Goal: Information Seeking & Learning: Find specific fact

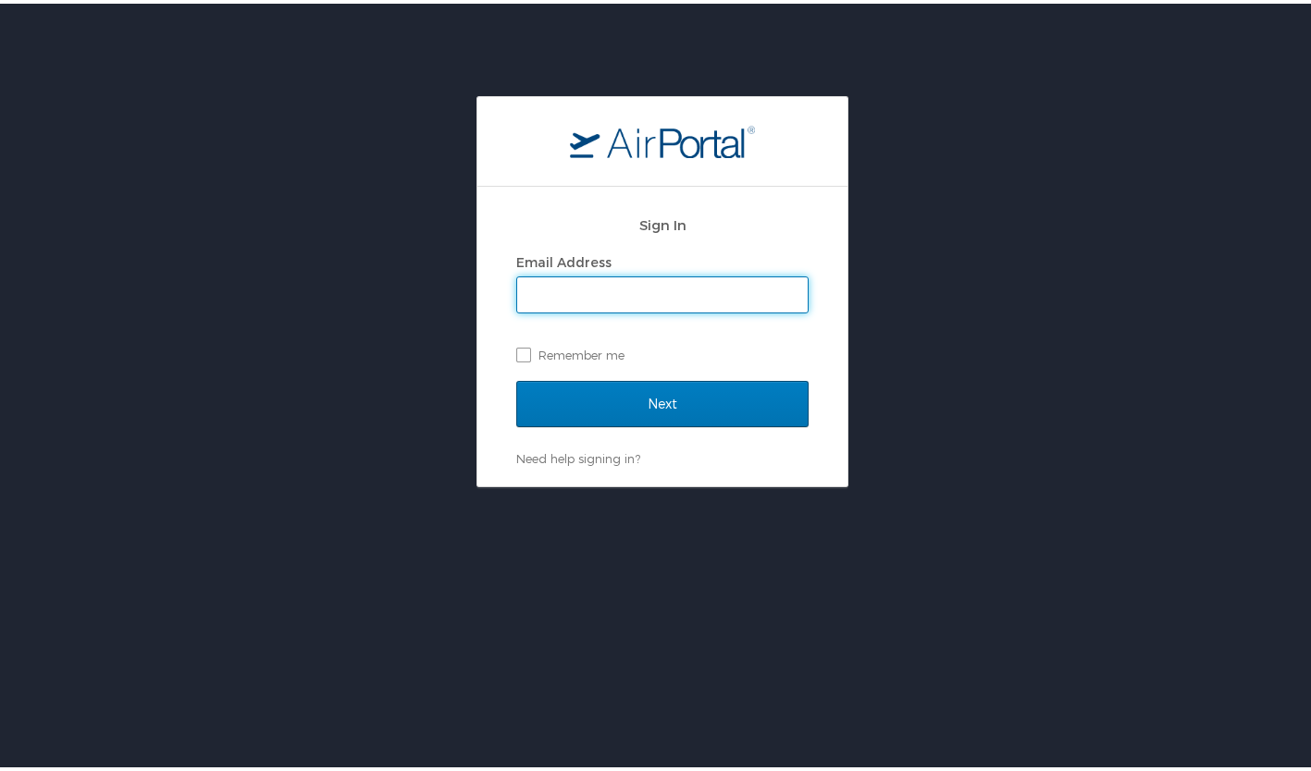
click at [555, 303] on input "Email Address" at bounding box center [662, 291] width 290 height 35
type input "eileen@exclusive-escapes.com"
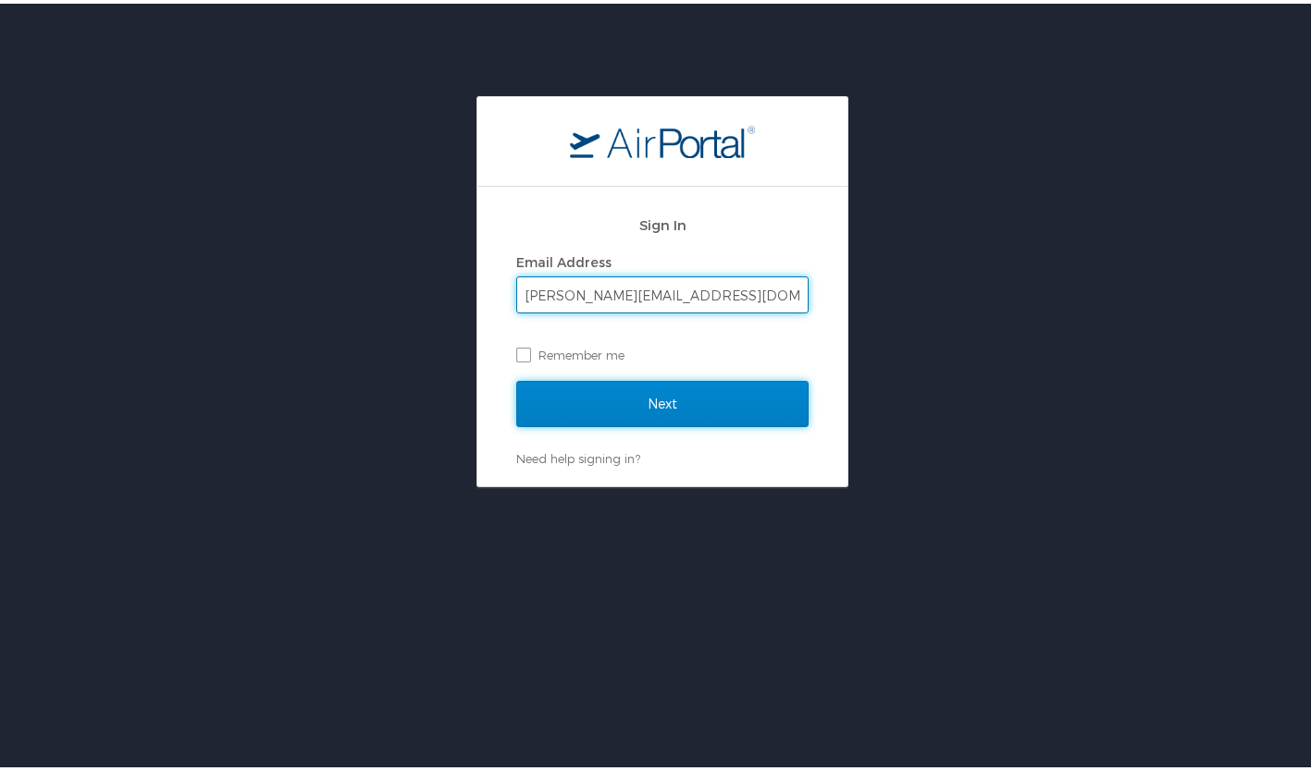
click at [583, 390] on input "Next" at bounding box center [662, 400] width 292 height 46
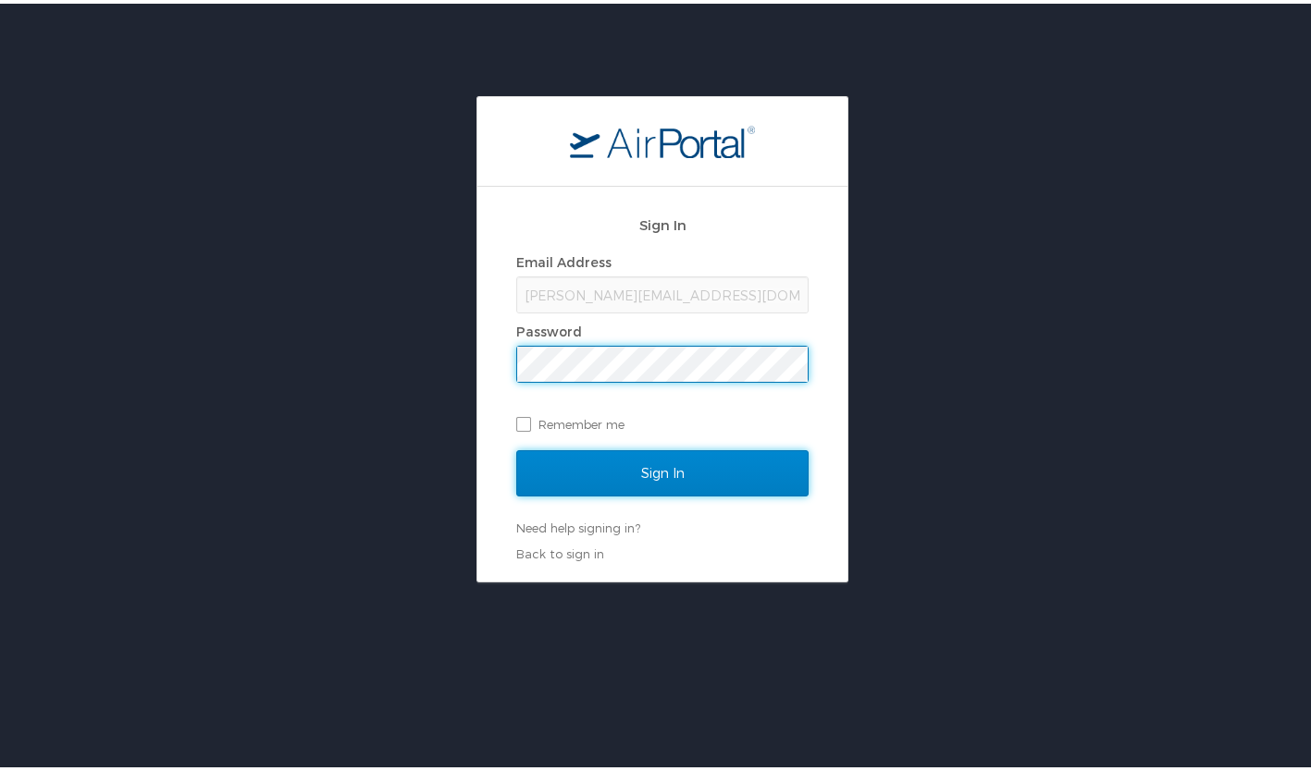
click at [620, 476] on input "Sign In" at bounding box center [662, 470] width 292 height 46
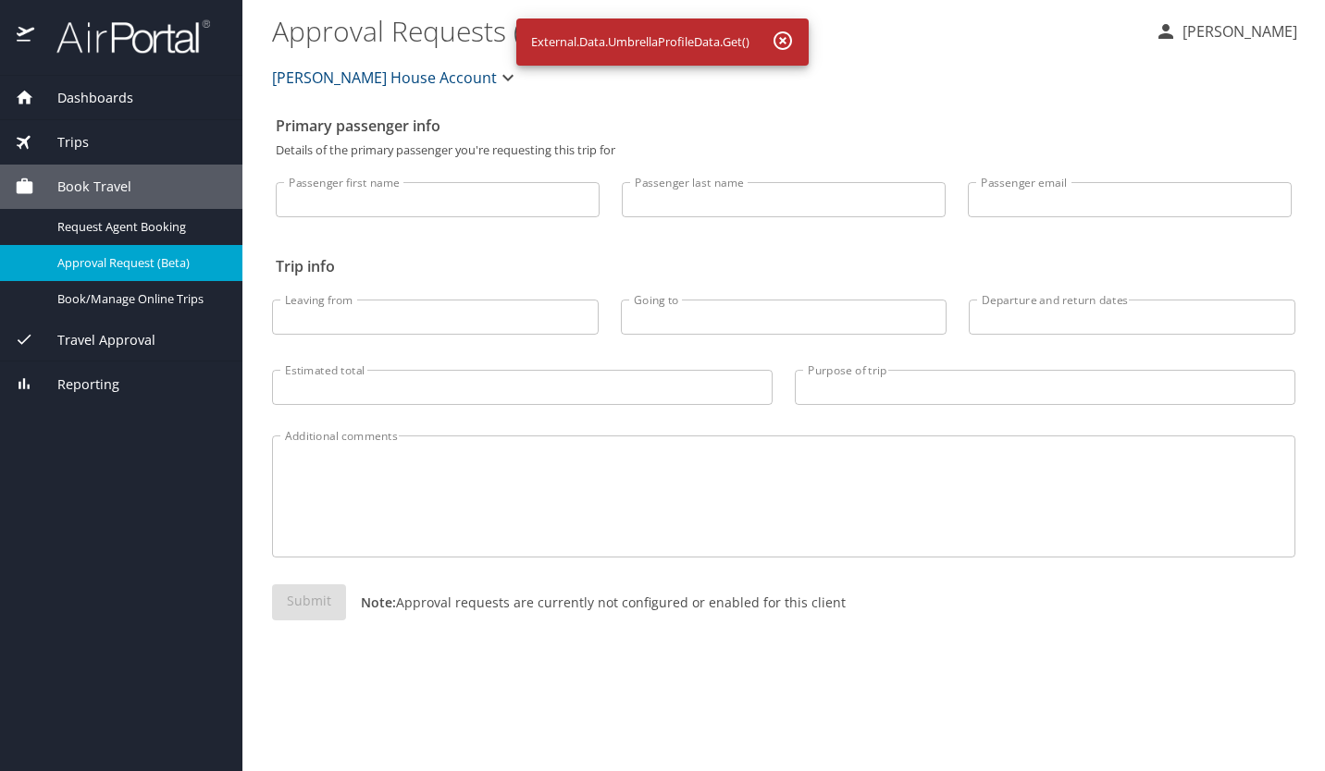
click at [95, 96] on span "Dashboards" at bounding box center [83, 98] width 99 height 20
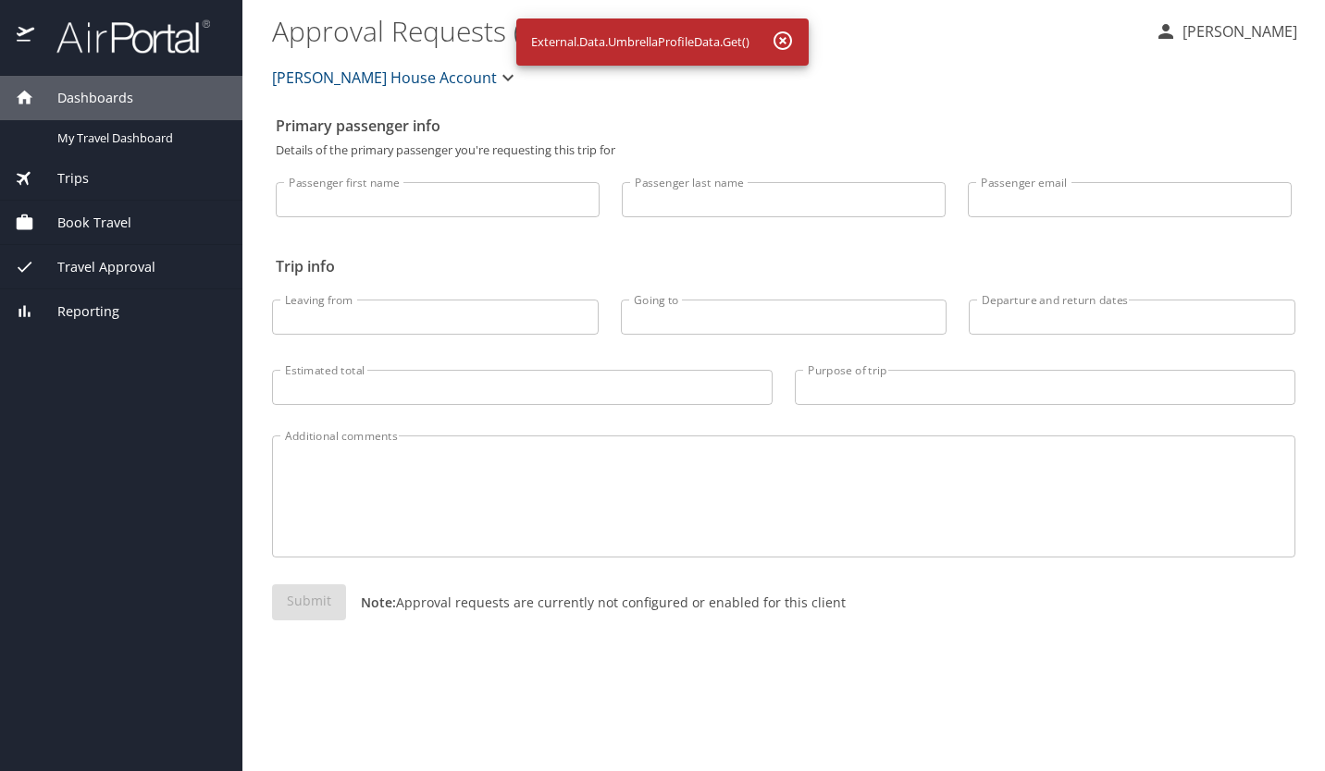
click at [100, 48] on img at bounding box center [123, 37] width 174 height 36
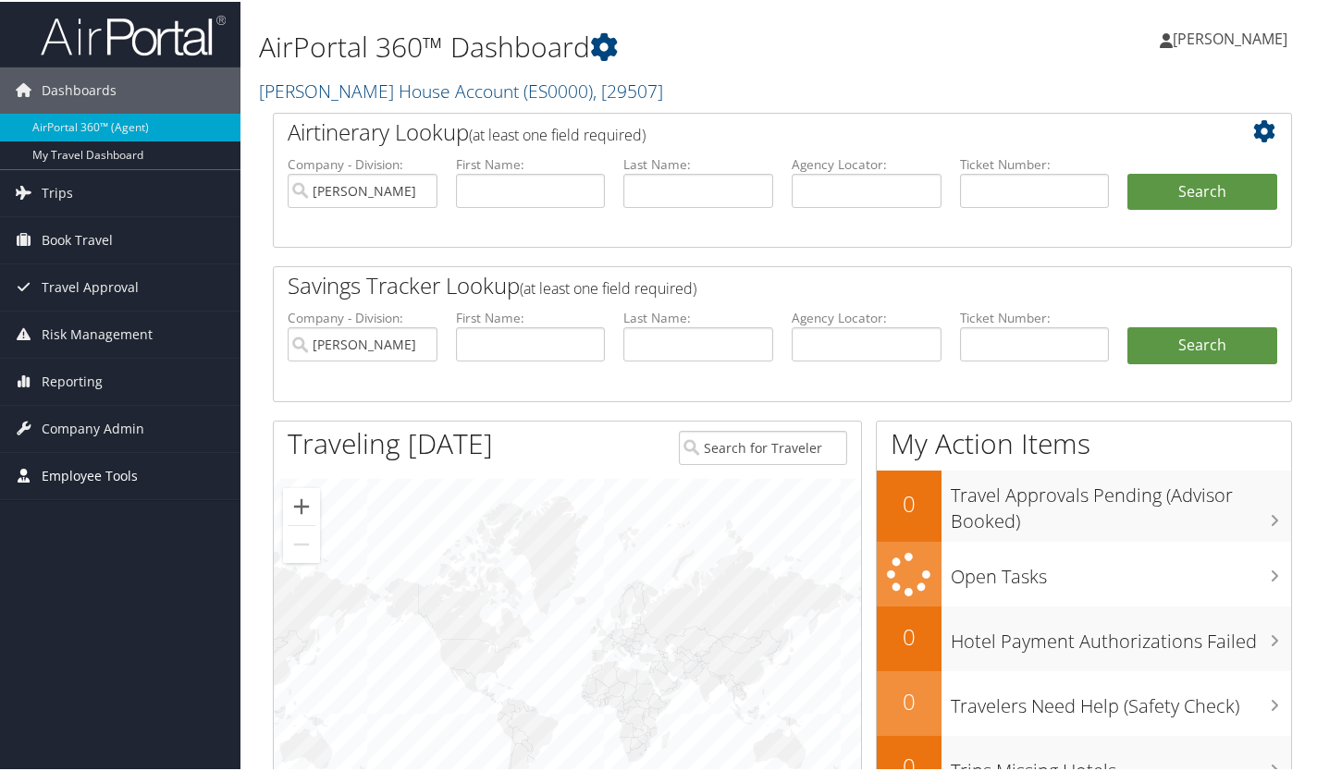
click at [68, 471] on span "Employee Tools" at bounding box center [90, 474] width 96 height 46
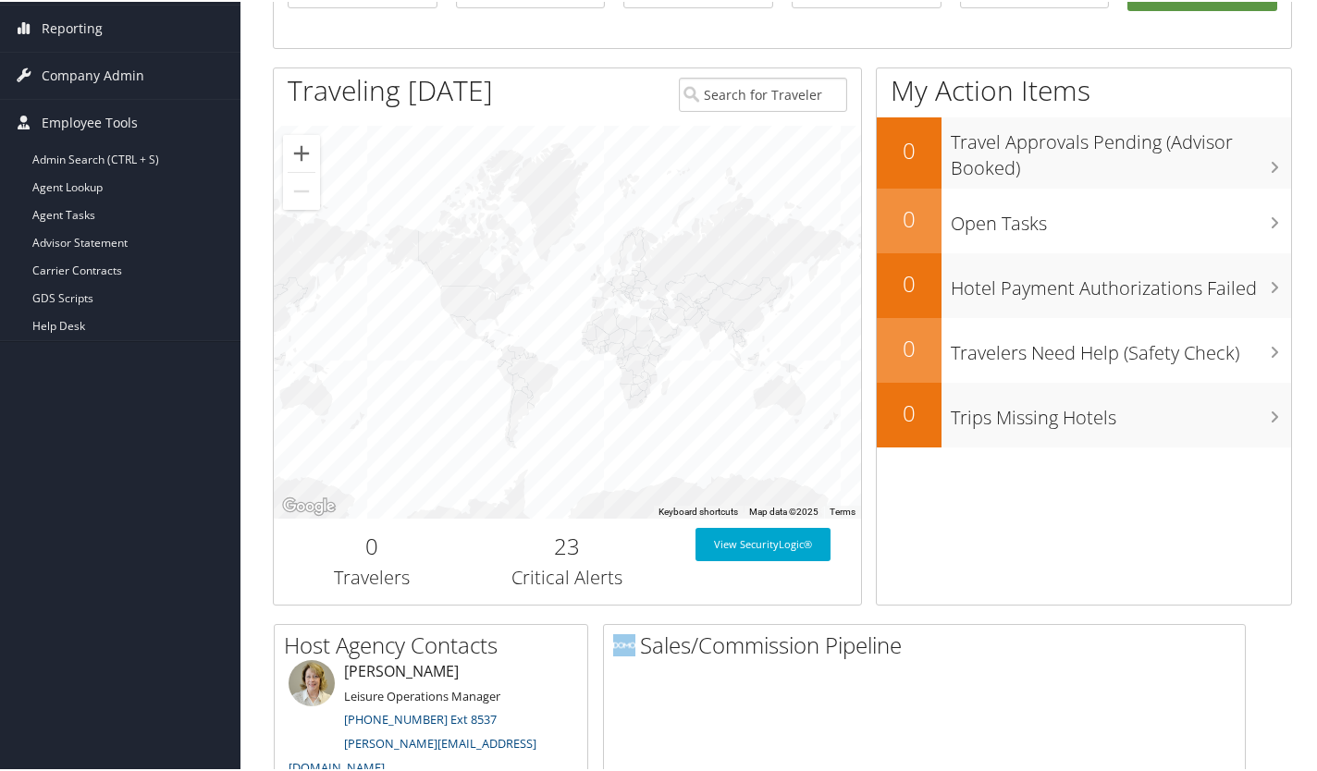
scroll to position [352, 0]
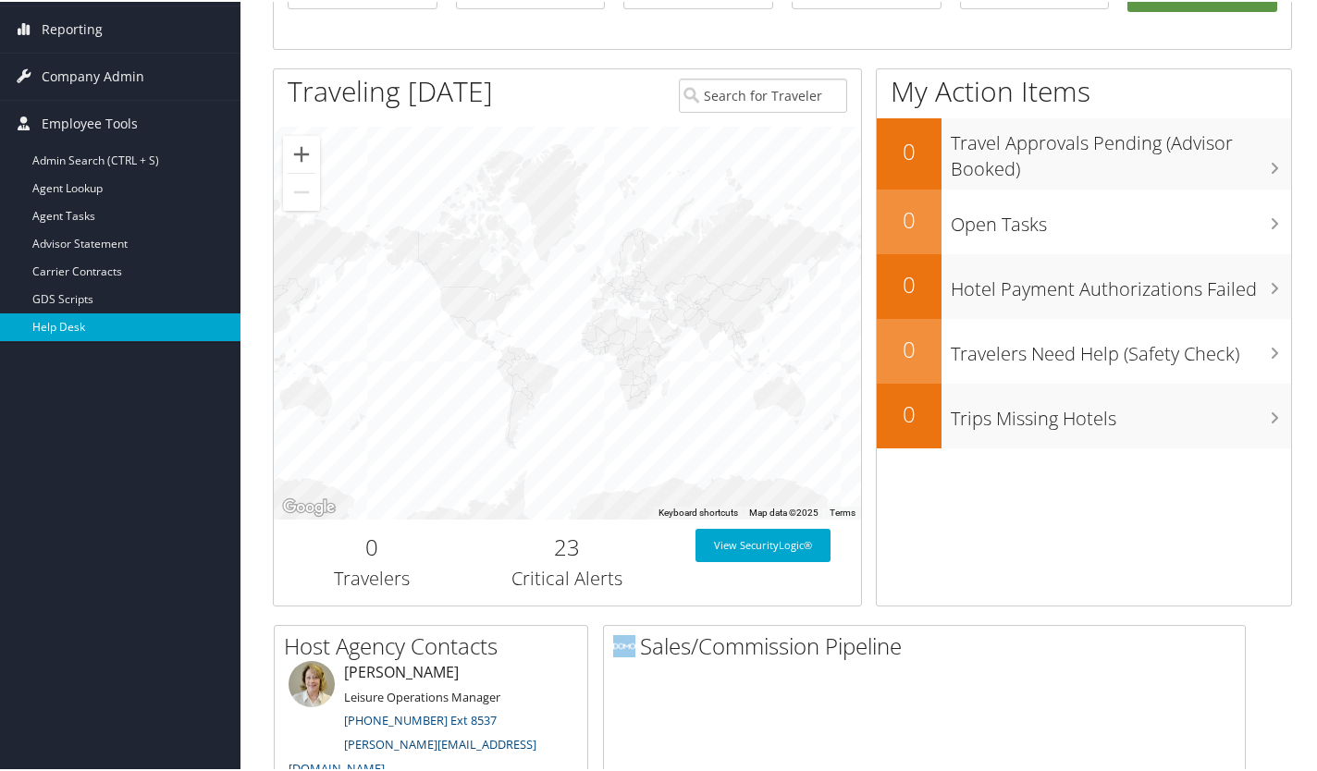
click at [67, 327] on link "Help Desk" at bounding box center [120, 326] width 241 height 28
click at [78, 21] on span "Reporting" at bounding box center [72, 28] width 61 height 46
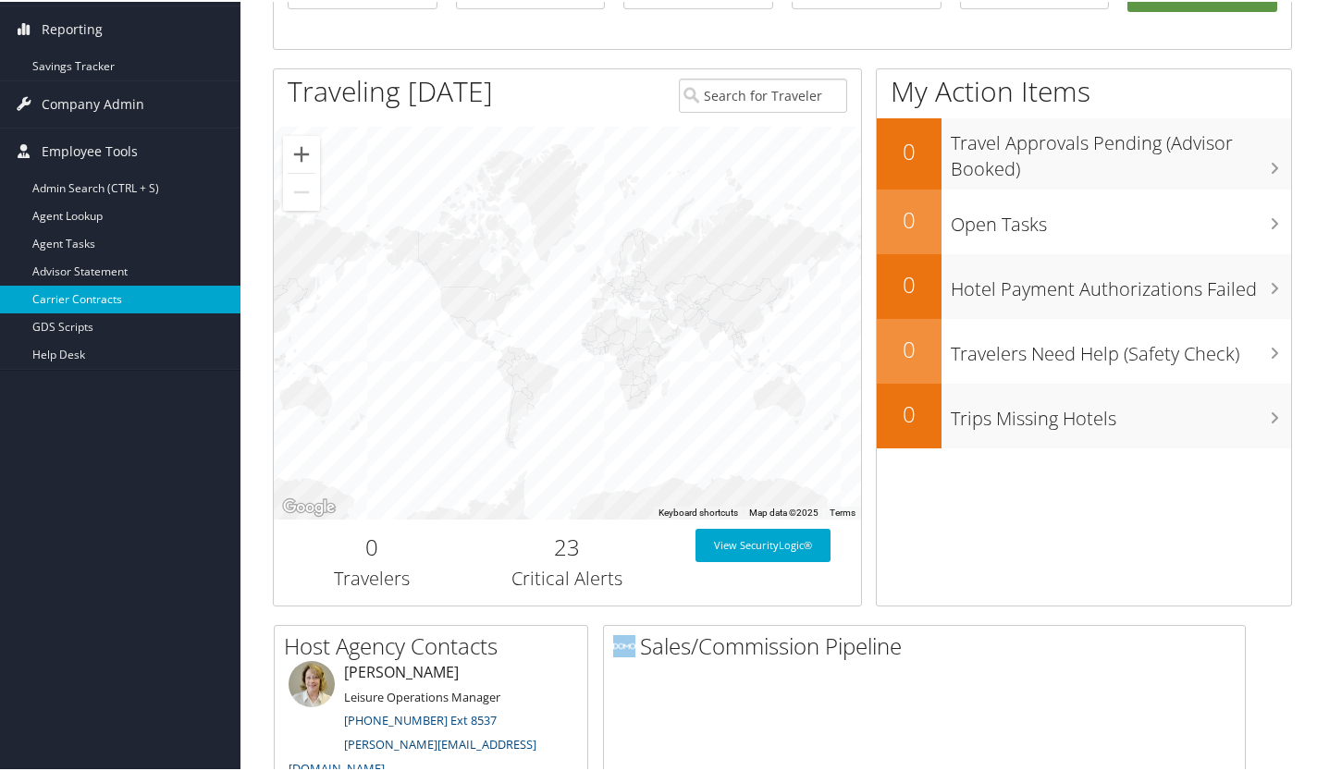
click at [106, 289] on link "Carrier Contracts" at bounding box center [120, 298] width 241 height 28
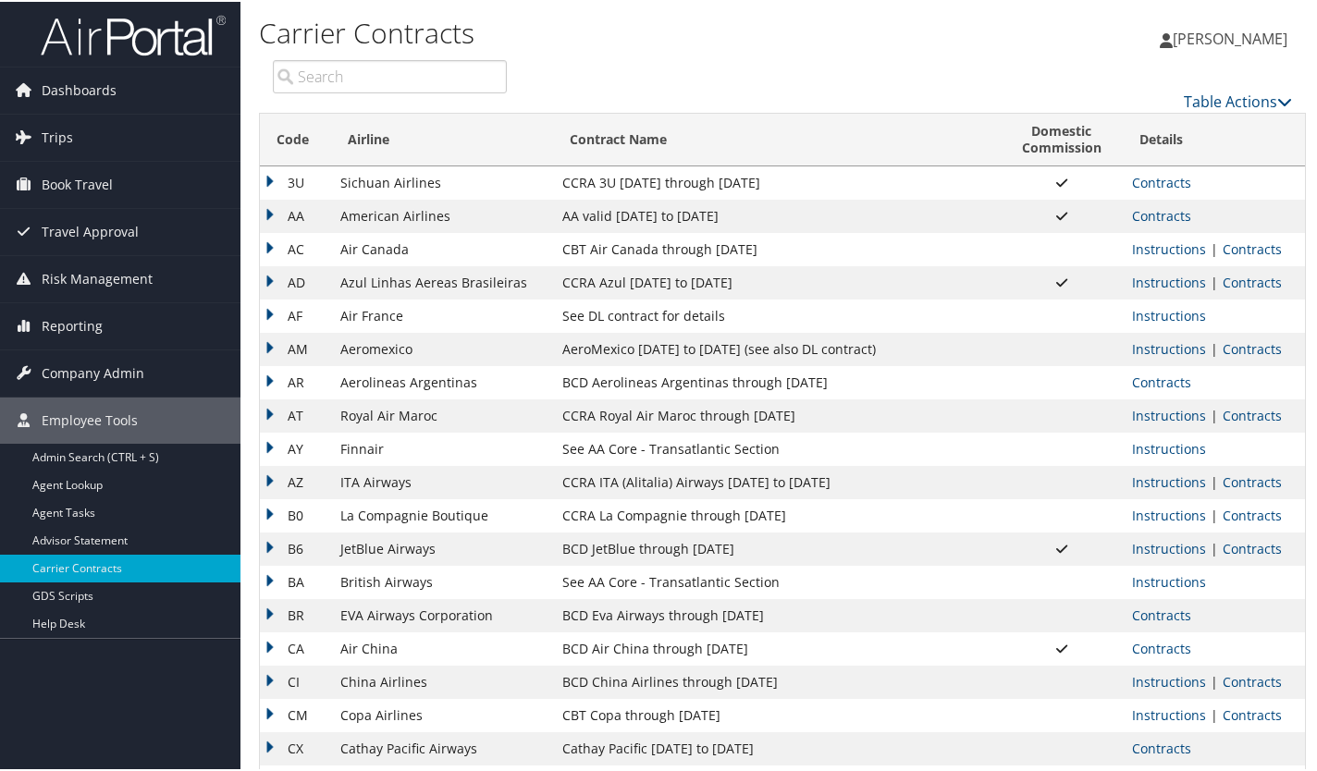
click at [362, 66] on input "search" at bounding box center [390, 74] width 234 height 33
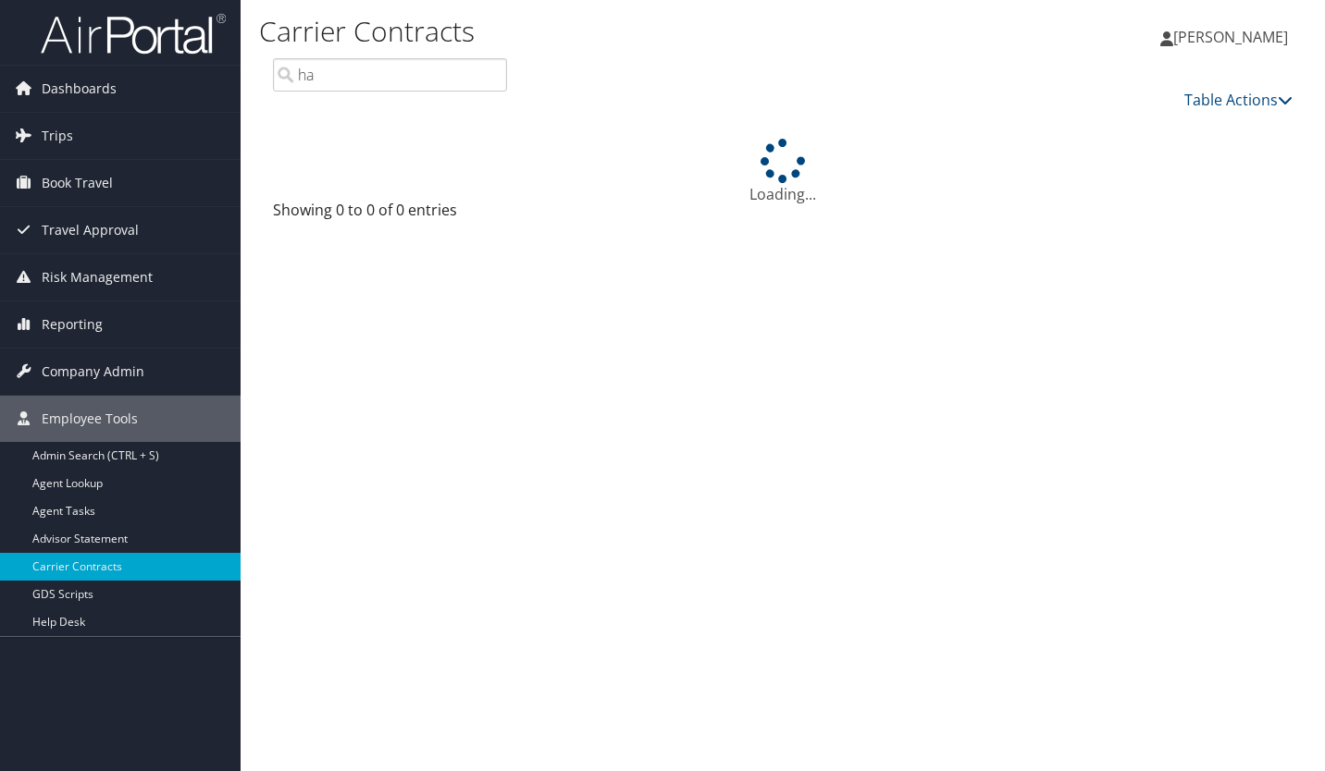
type input "h"
type input "a"
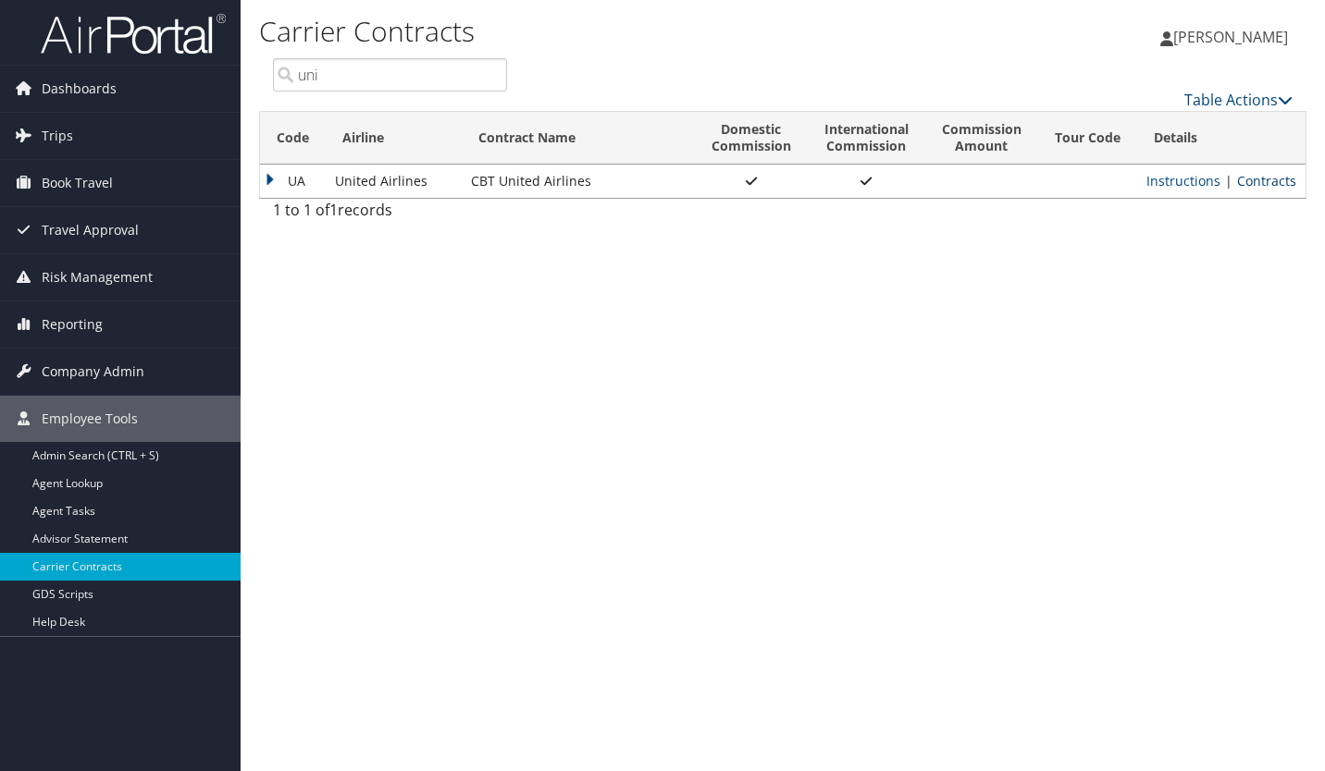
click at [1256, 185] on link "Contracts" at bounding box center [1266, 181] width 59 height 18
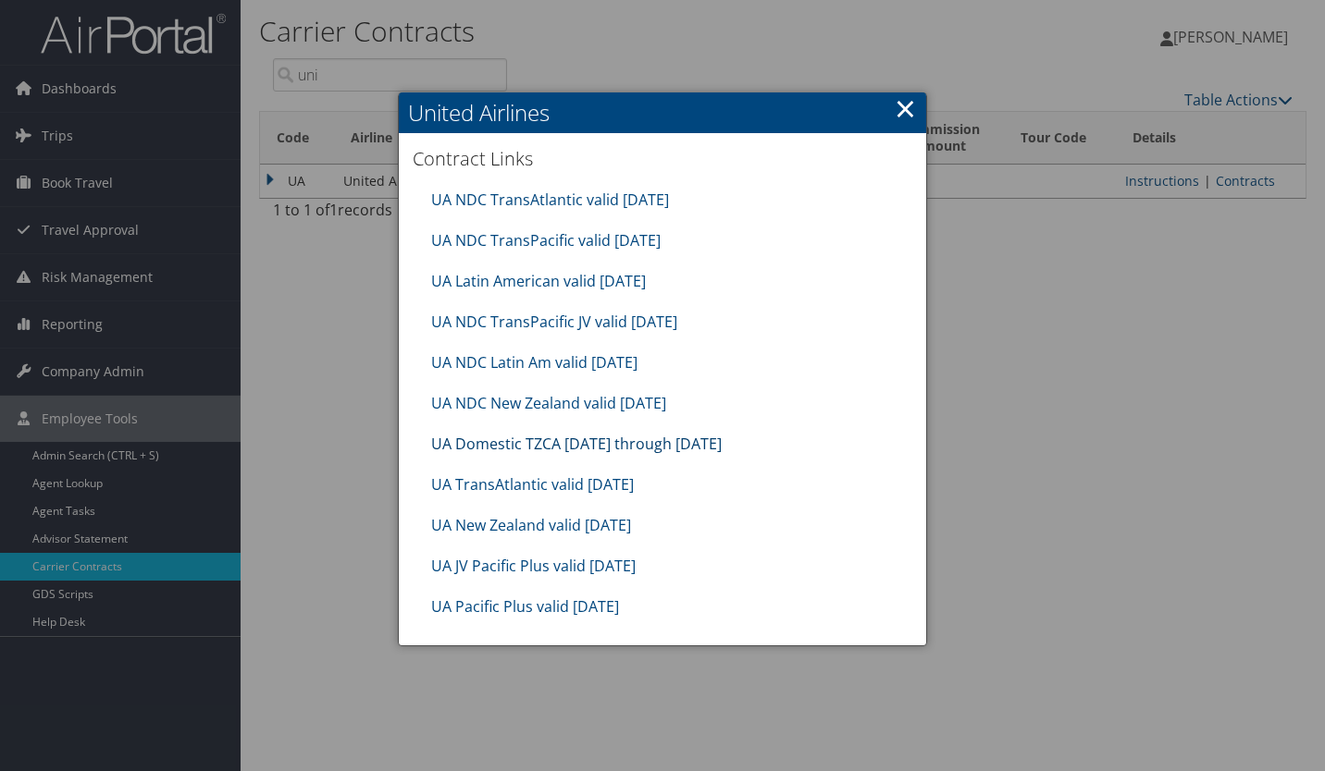
click at [564, 446] on link "UA Domestic TZCA 7.1.25 through 9.30.25" at bounding box center [576, 444] width 290 height 20
click at [605, 236] on link "UA NDC TransPacific valid 30sep25" at bounding box center [545, 240] width 229 height 20
click at [595, 244] on link "UA NDC TransPacific valid 30sep25" at bounding box center [545, 240] width 229 height 20
click at [916, 109] on link "×" at bounding box center [905, 108] width 21 height 37
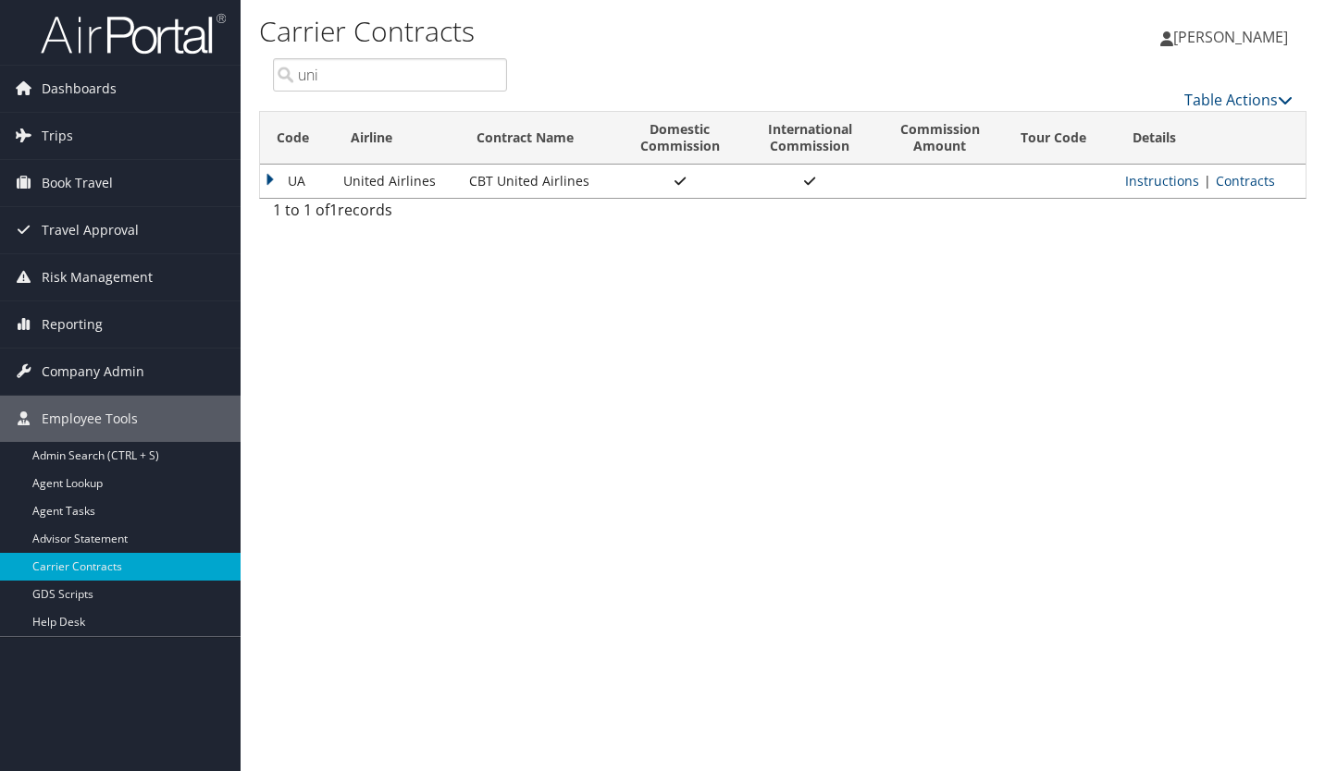
click at [458, 71] on input "uni" at bounding box center [390, 74] width 234 height 33
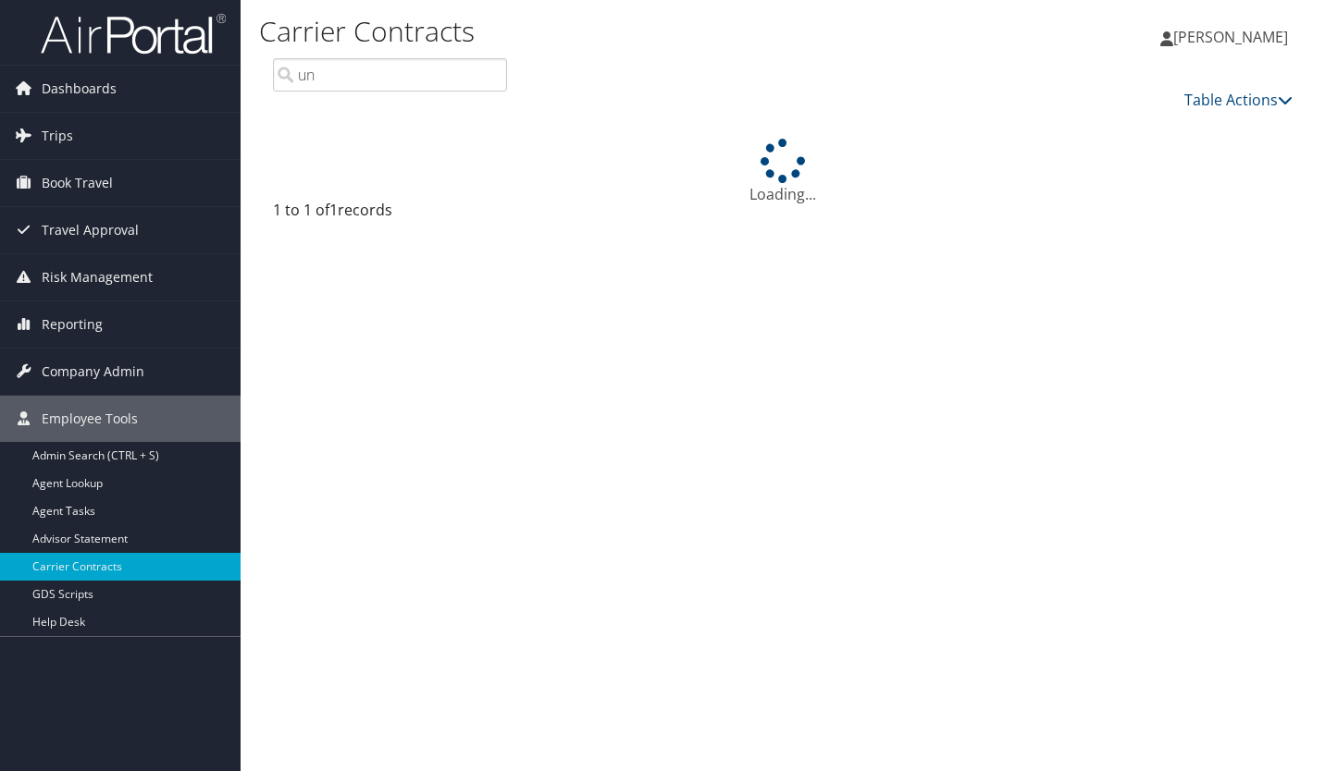
type input "u"
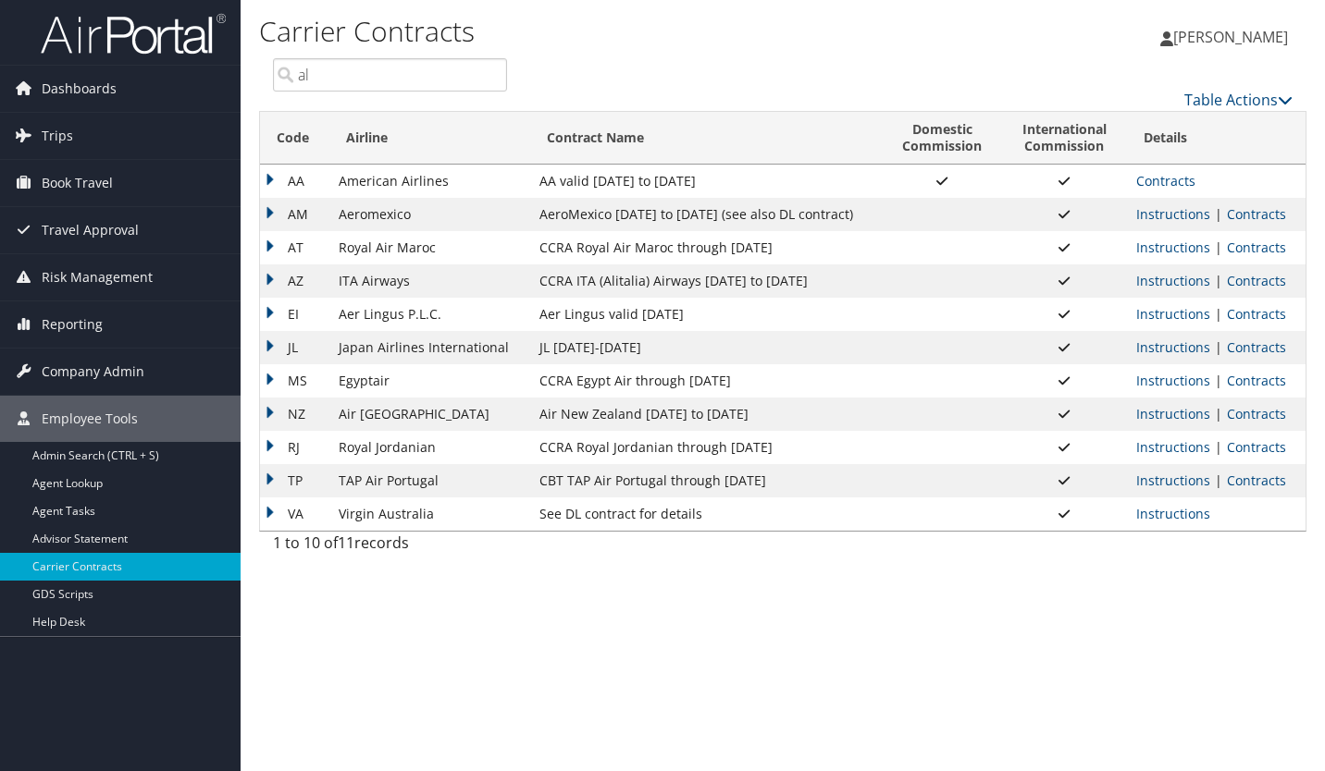
click at [360, 81] on input "al" at bounding box center [390, 74] width 234 height 33
type input "a"
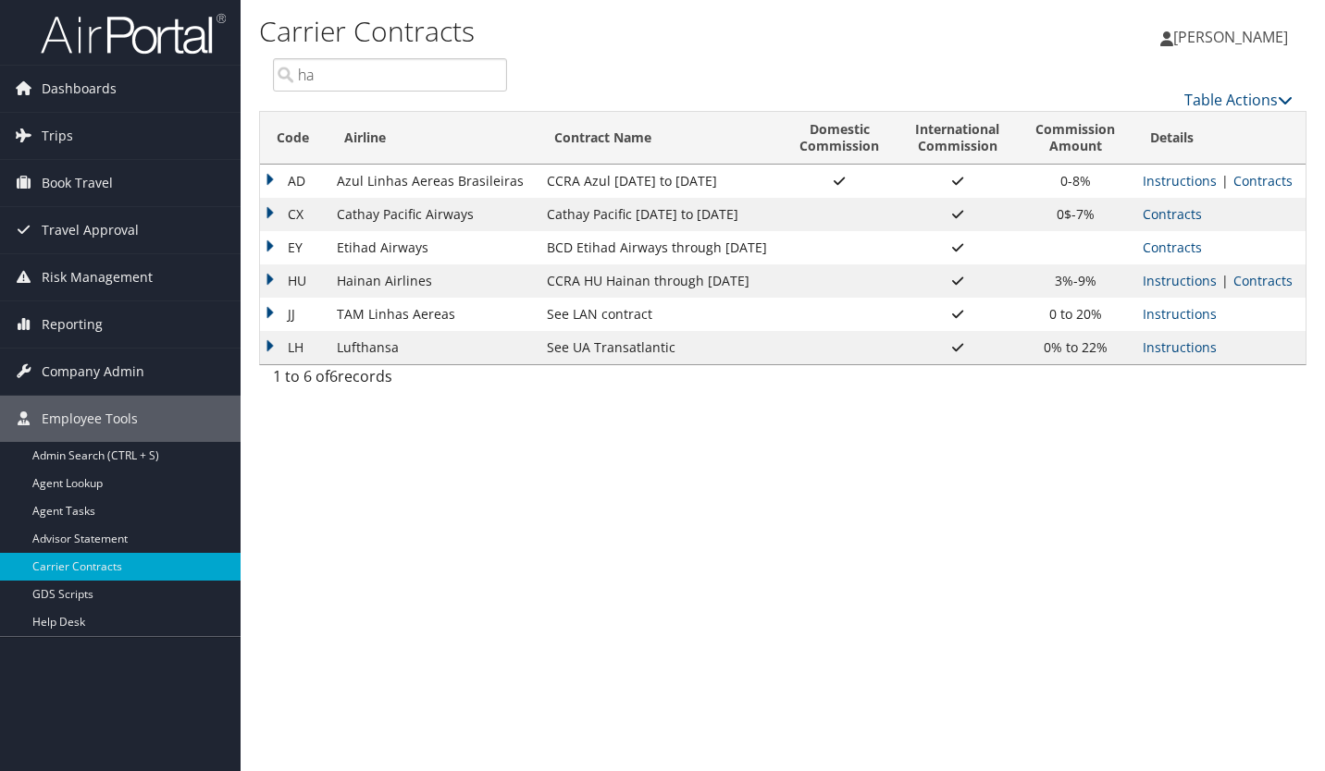
type input "h"
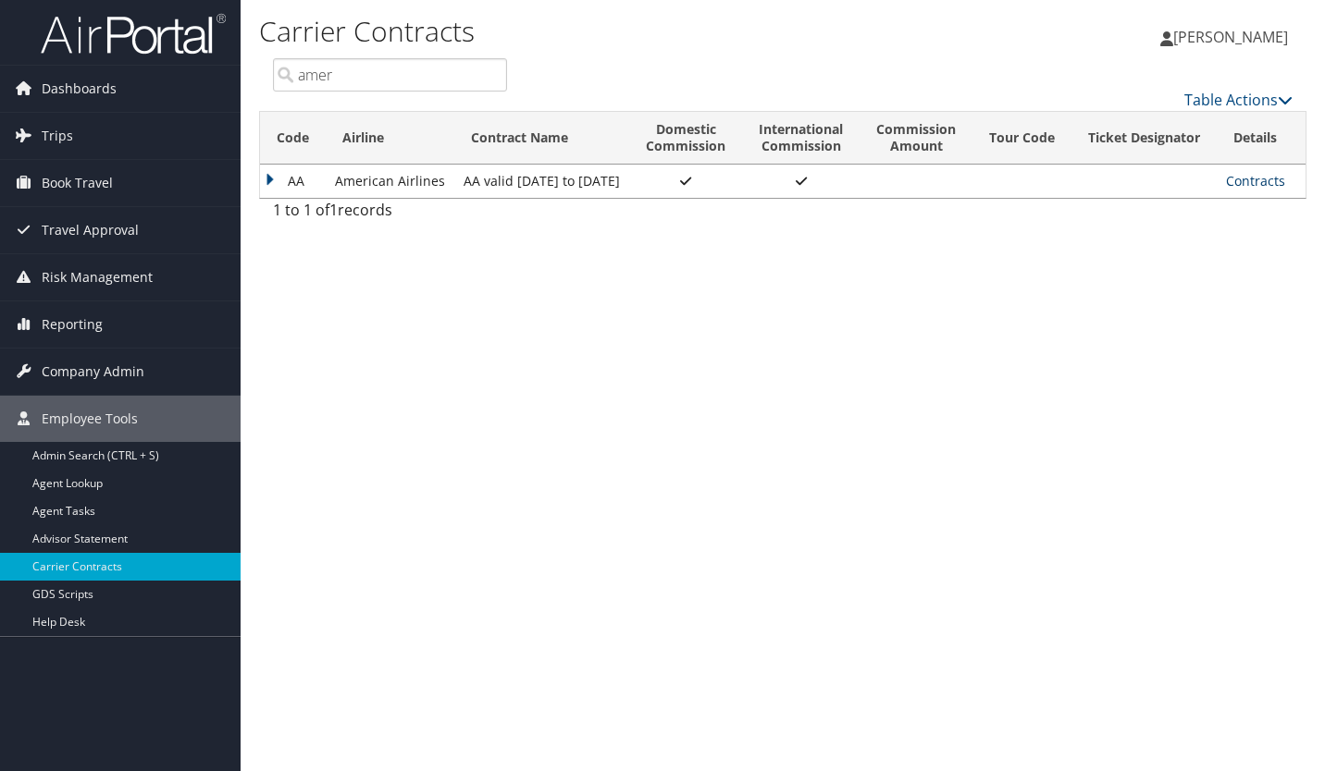
click at [1264, 183] on link "Contracts" at bounding box center [1255, 181] width 59 height 18
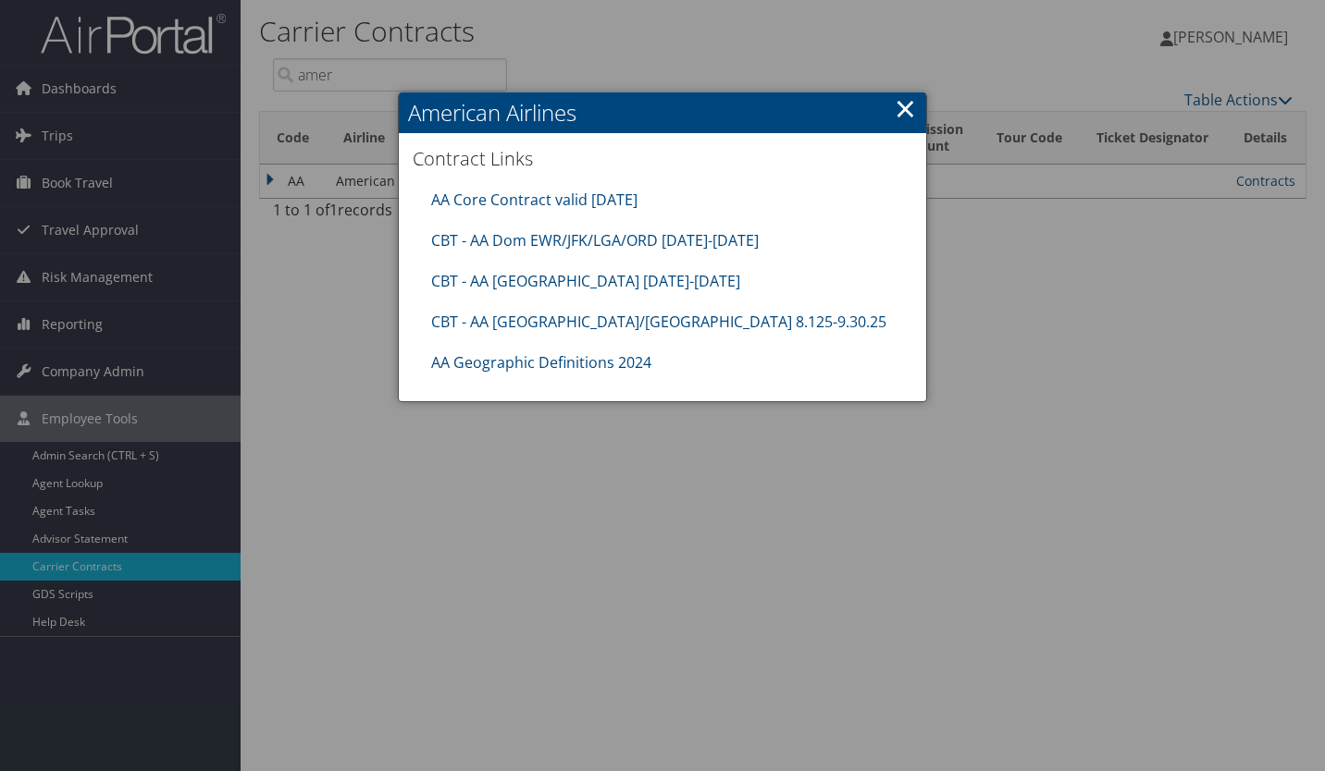
click at [909, 107] on link "×" at bounding box center [905, 108] width 21 height 37
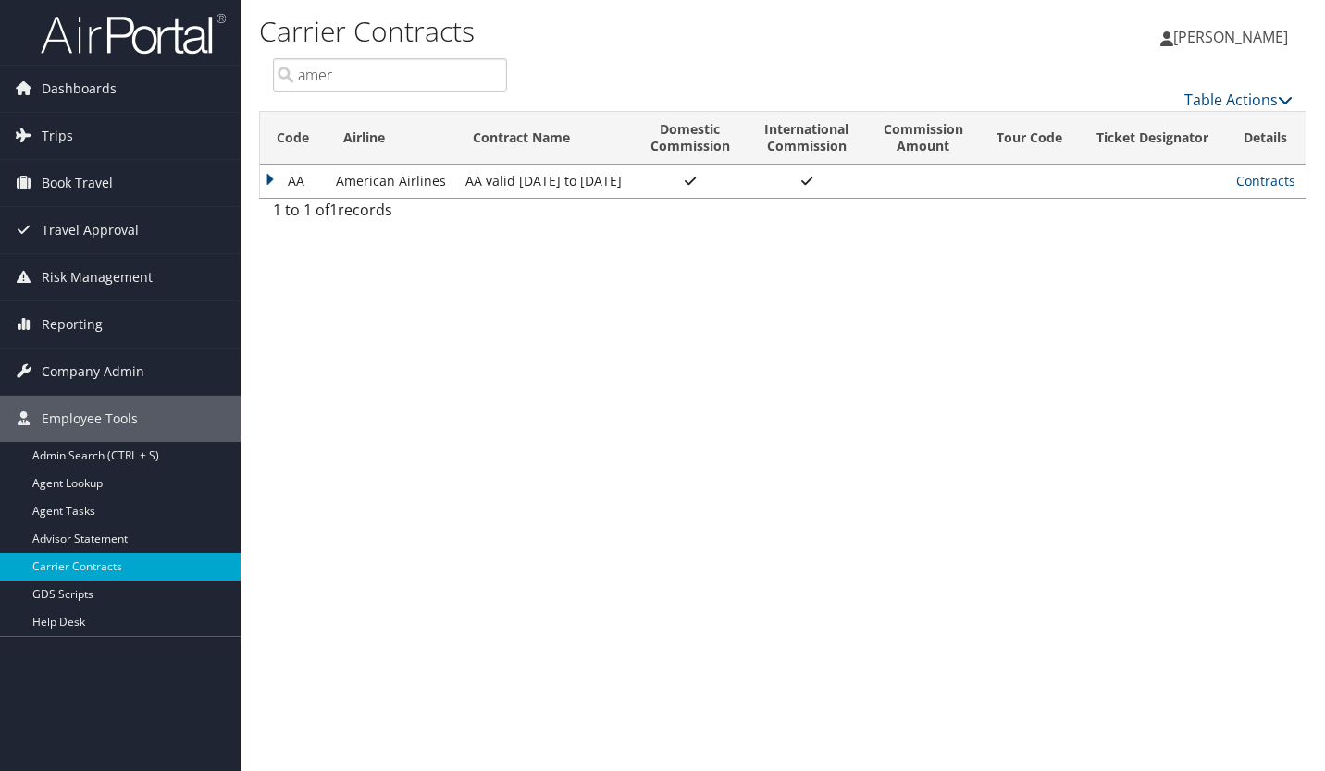
click at [429, 82] on input "amer" at bounding box center [390, 74] width 234 height 33
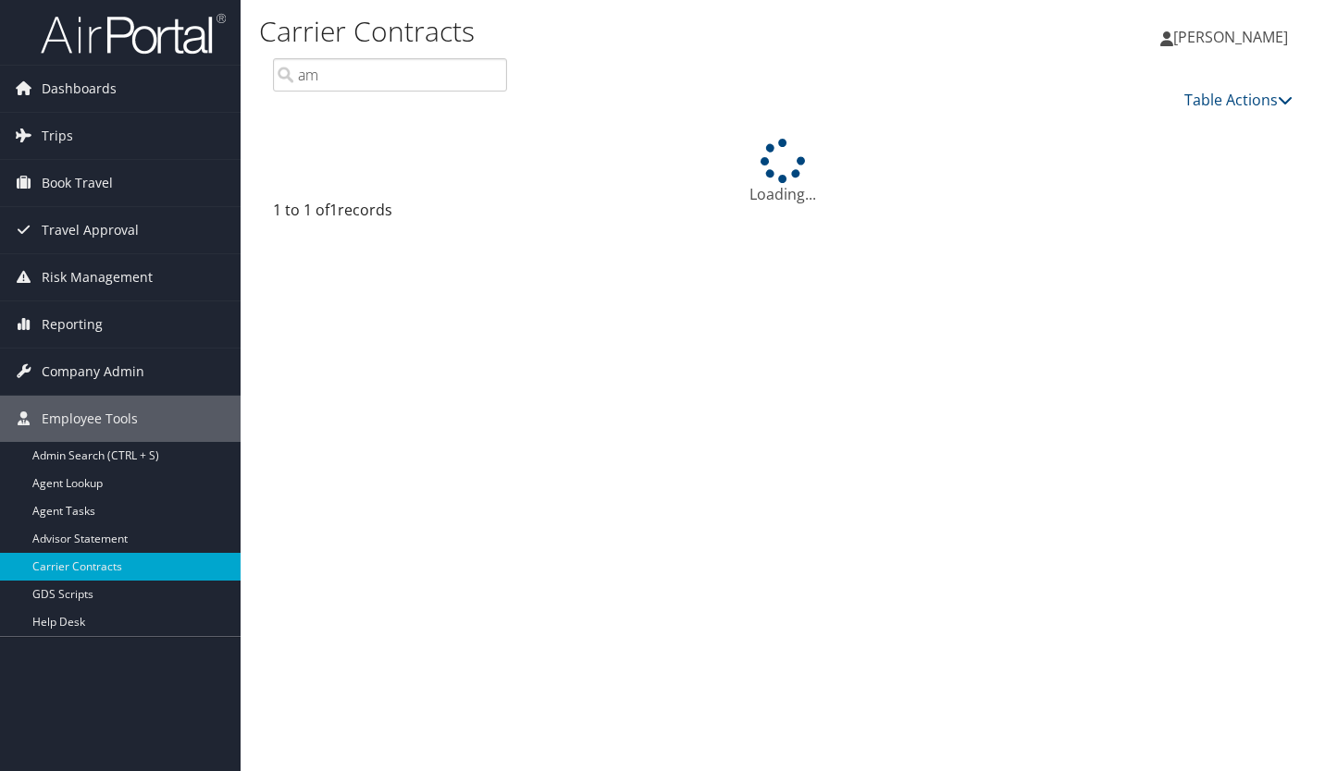
type input "a"
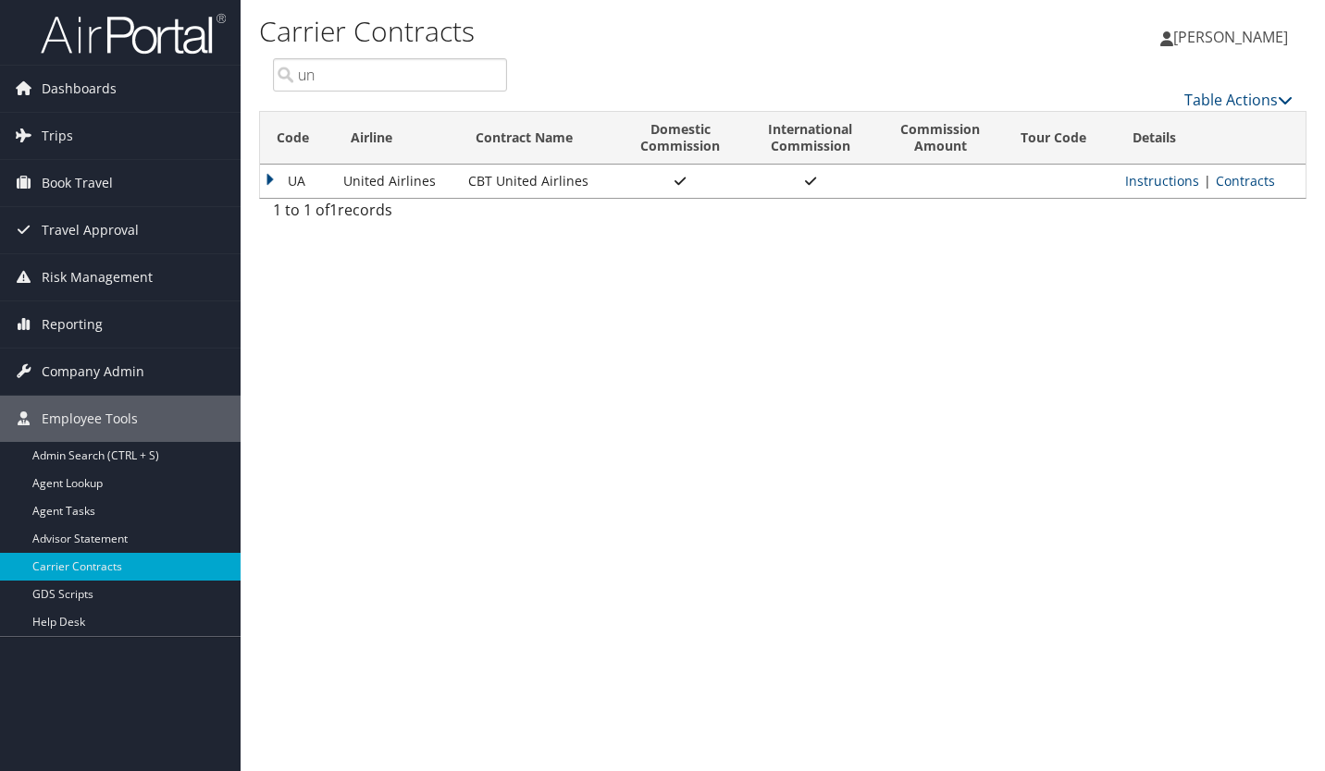
type input "u"
